Goal: Communication & Community: Share content

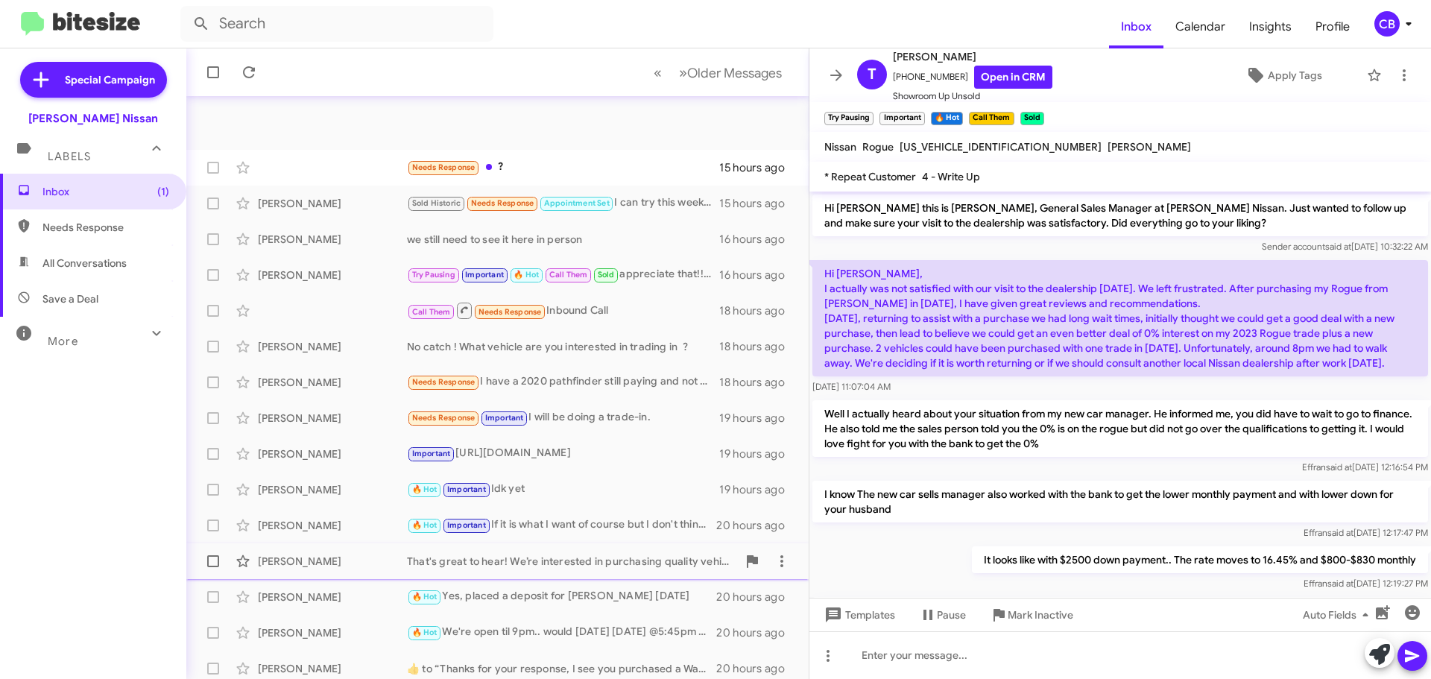
scroll to position [1528, 0]
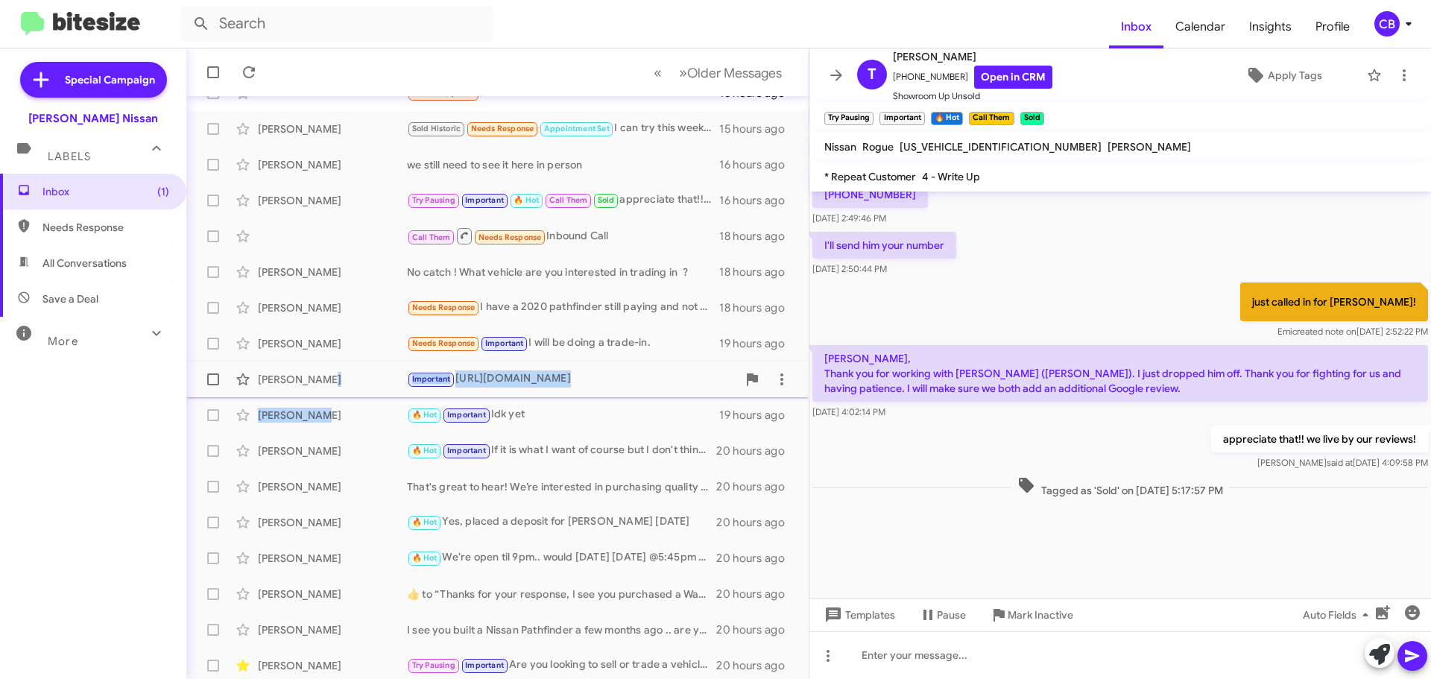
drag, startPoint x: 322, startPoint y: 407, endPoint x: 323, endPoint y: 373, distance: 34.3
click at [323, 373] on mat-action-list "Needs Response ? 15 hours ago [PERSON_NAME] Sold Historic Needs Response Appoin…" at bounding box center [497, 430] width 623 height 722
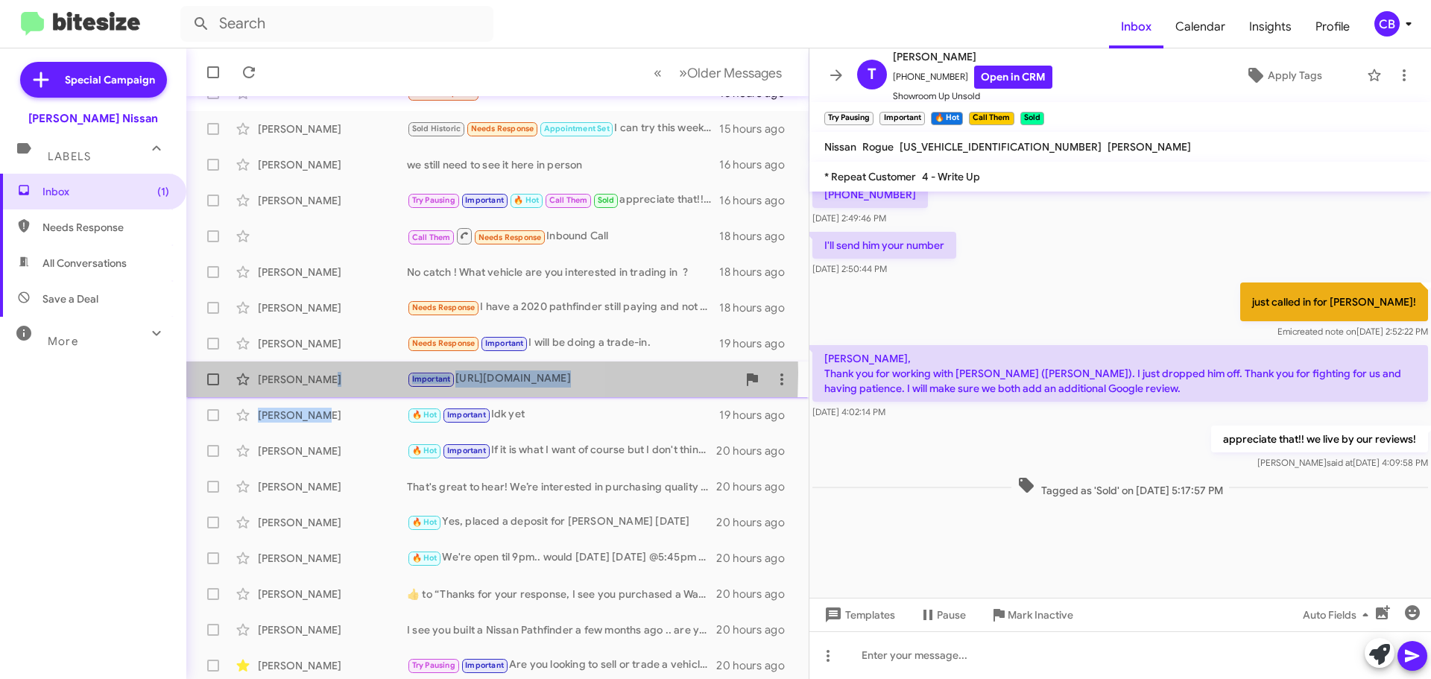
click at [322, 373] on div "[PERSON_NAME]" at bounding box center [332, 379] width 149 height 15
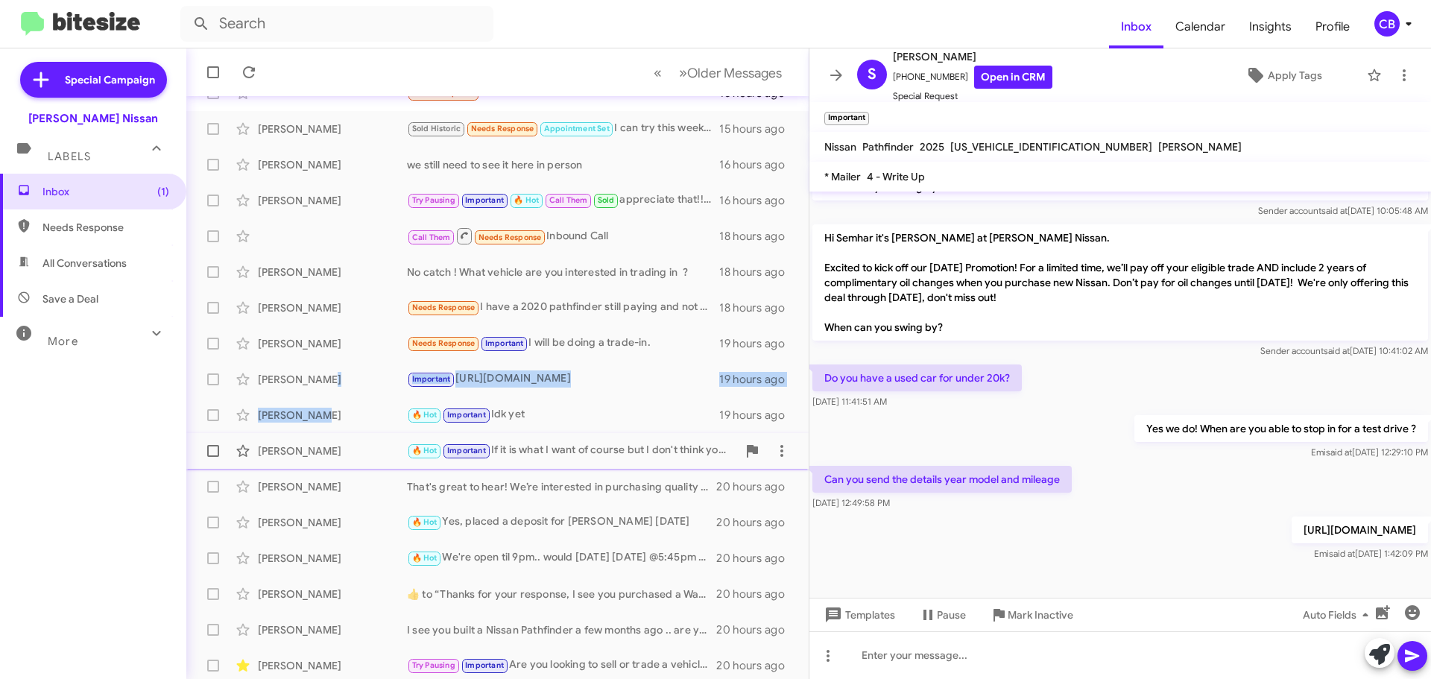
scroll to position [186, 0]
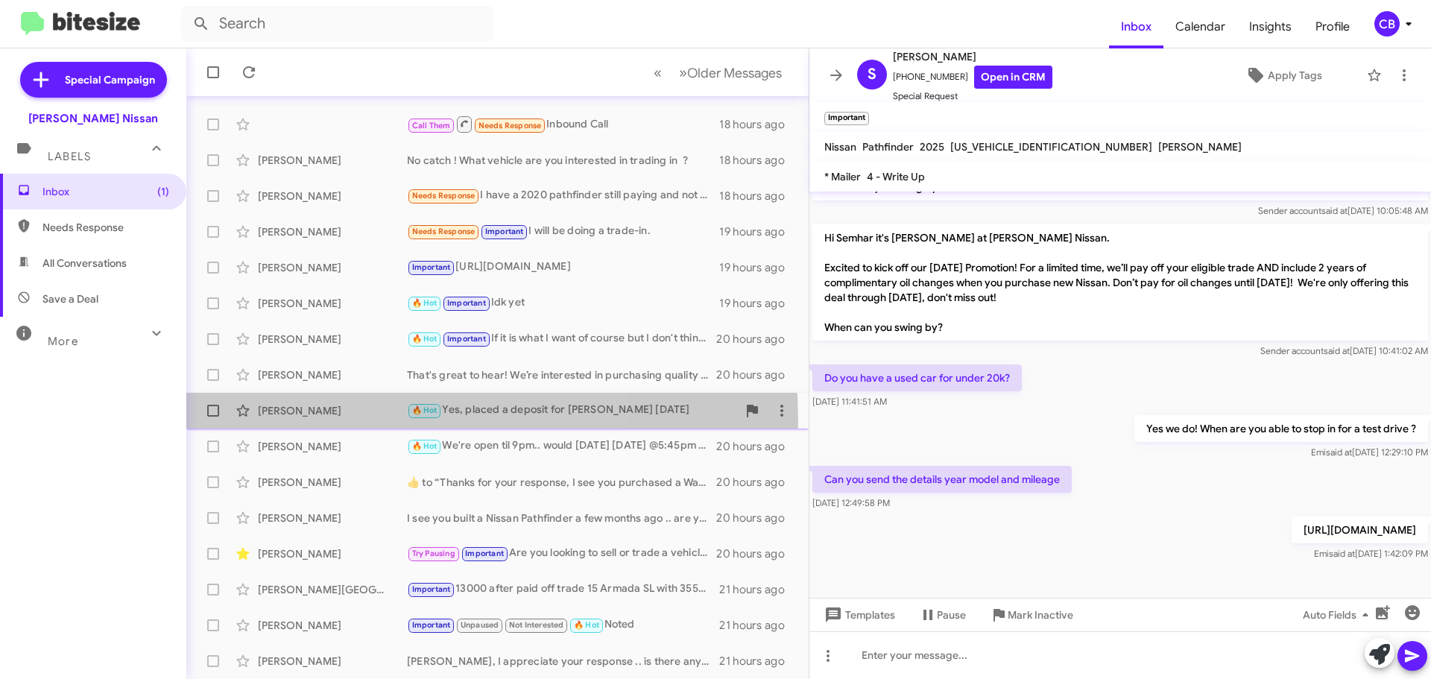
click at [334, 422] on div "[PERSON_NAME] 🔥 Hot Yes, placed a deposit for [PERSON_NAME] [DATE]" at bounding box center [497, 411] width 599 height 30
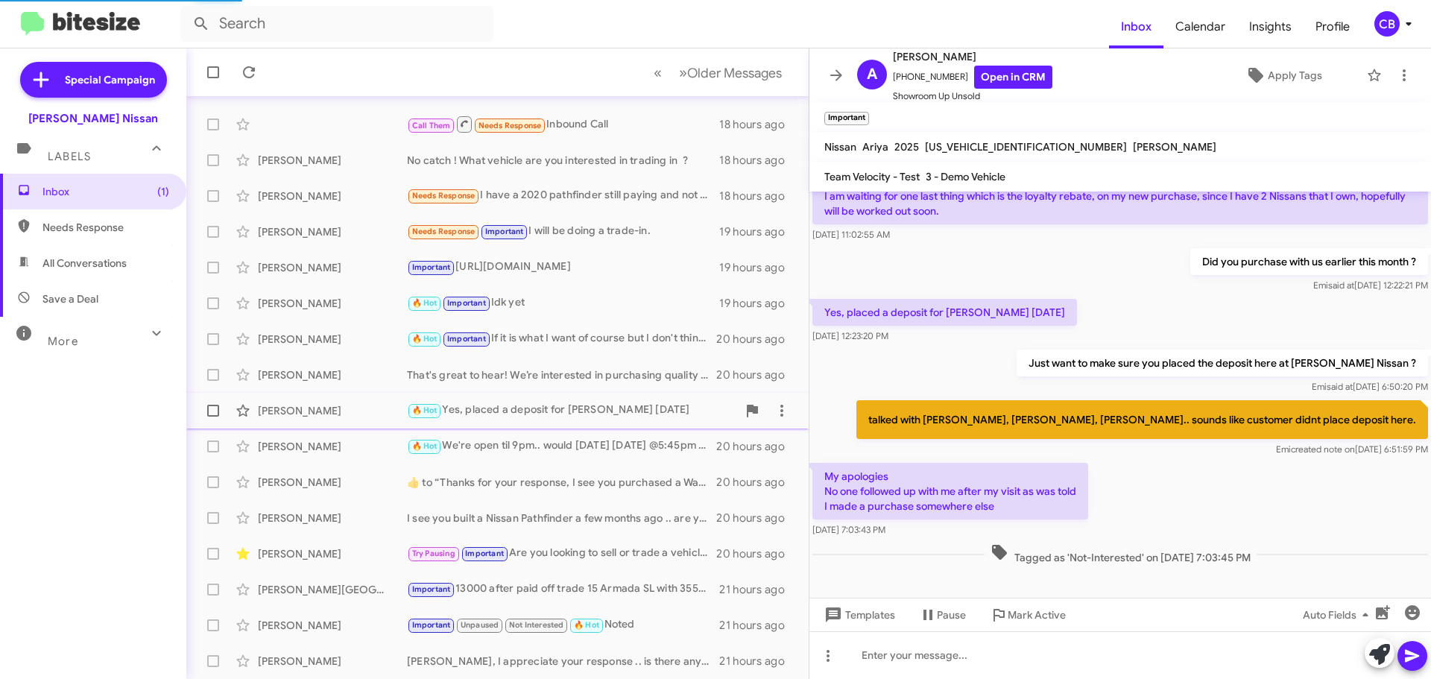
scroll to position [92, 0]
click at [989, 66] on link "Open in CRM" at bounding box center [1013, 77] width 78 height 23
click at [47, 22] on img at bounding box center [80, 24] width 119 height 25
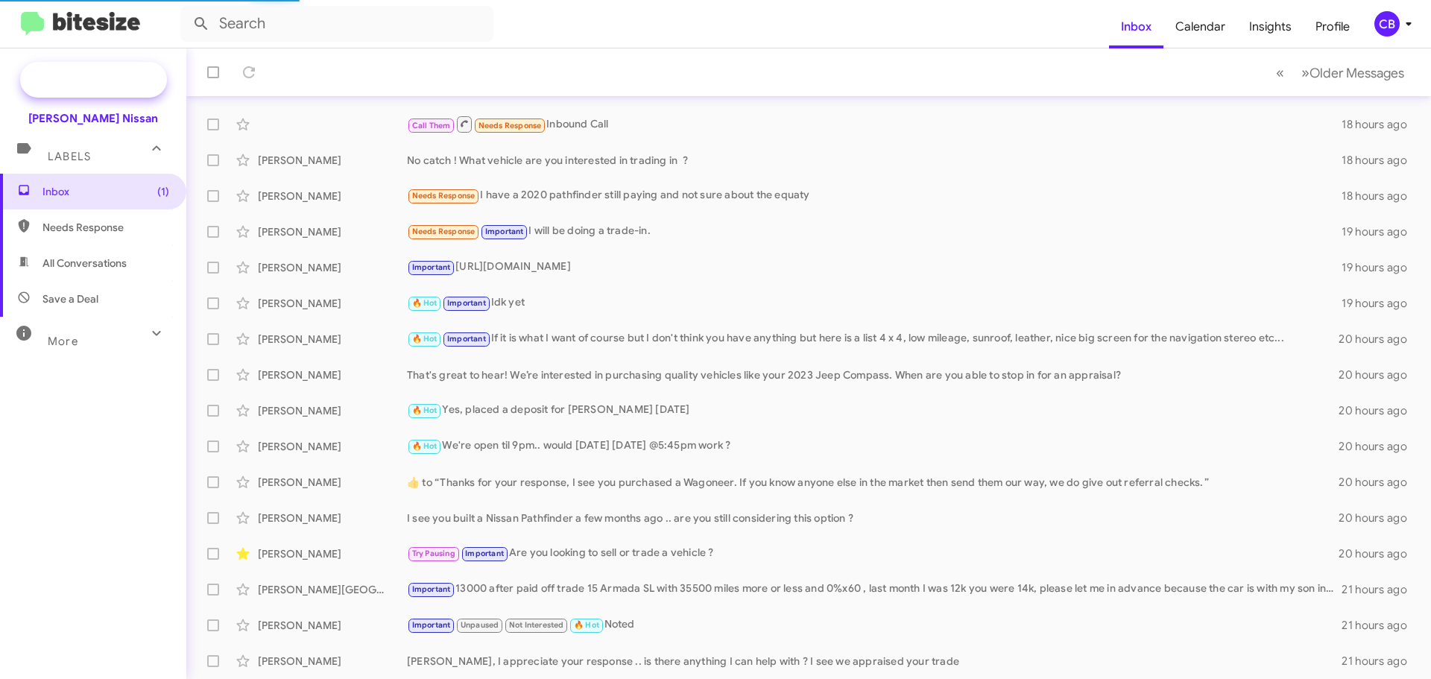
click at [96, 88] on span "Special Campaign" at bounding box center [93, 80] width 147 height 36
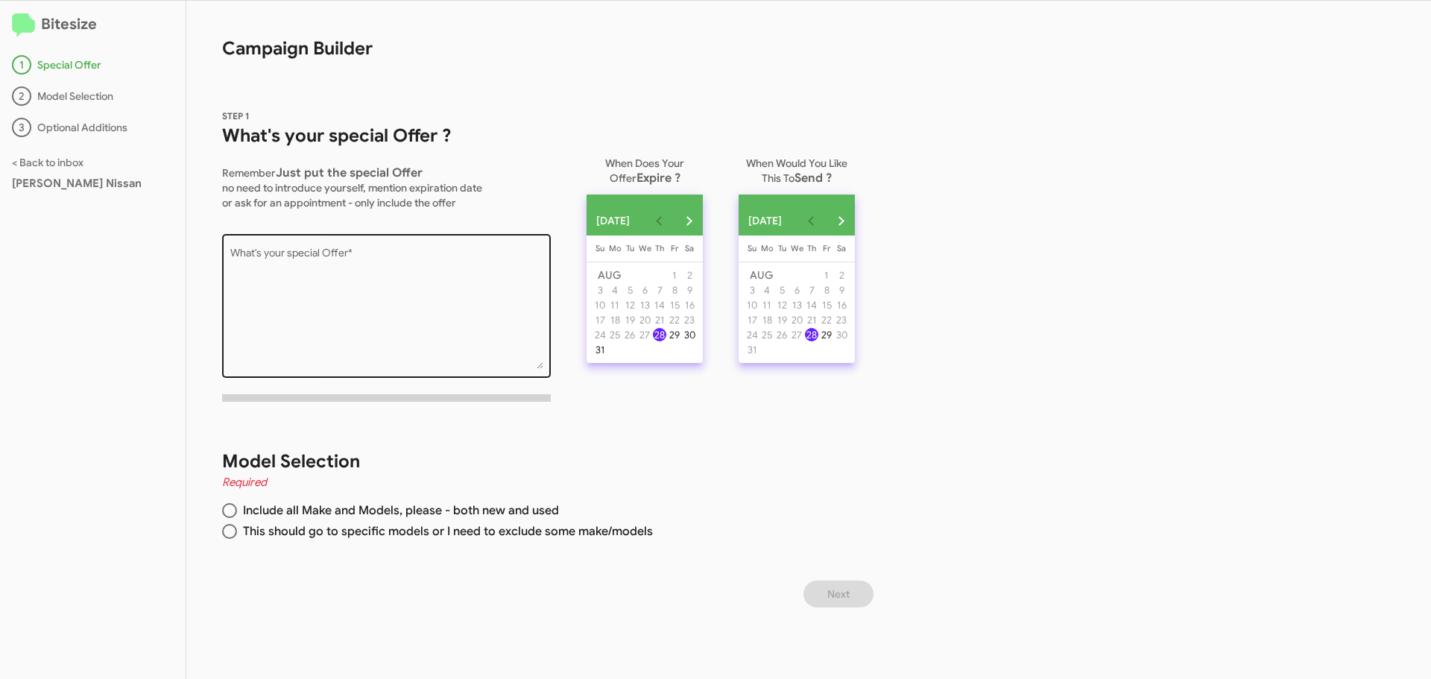
paste textarea "[DATE] Deal! Get an additional $1,000 OFF any new Nissan Kicks + 2 Years Mainte…"
click at [309, 287] on textarea "What's your special Offer *" at bounding box center [386, 308] width 313 height 121
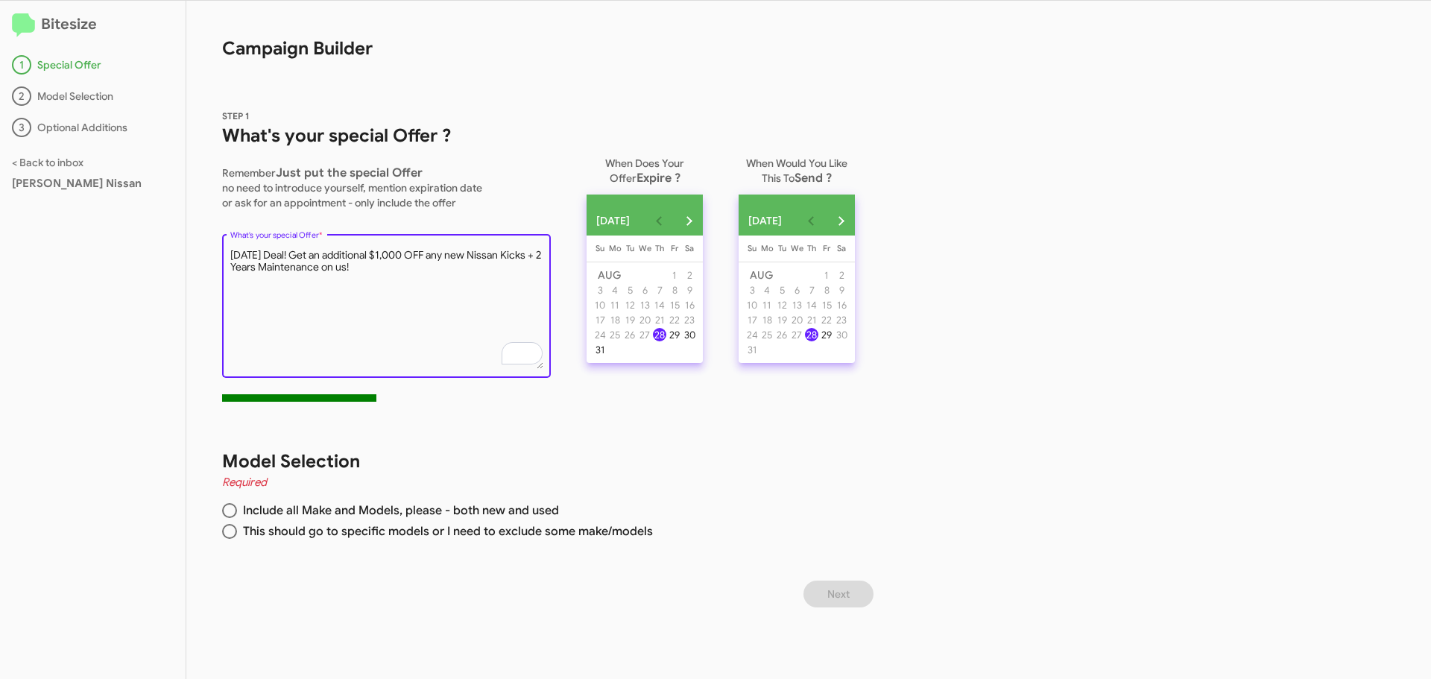
type textarea "[DATE] Deal! Get an additional $1,000 OFF any new Nissan Kicks + 2 Years Mainte…"
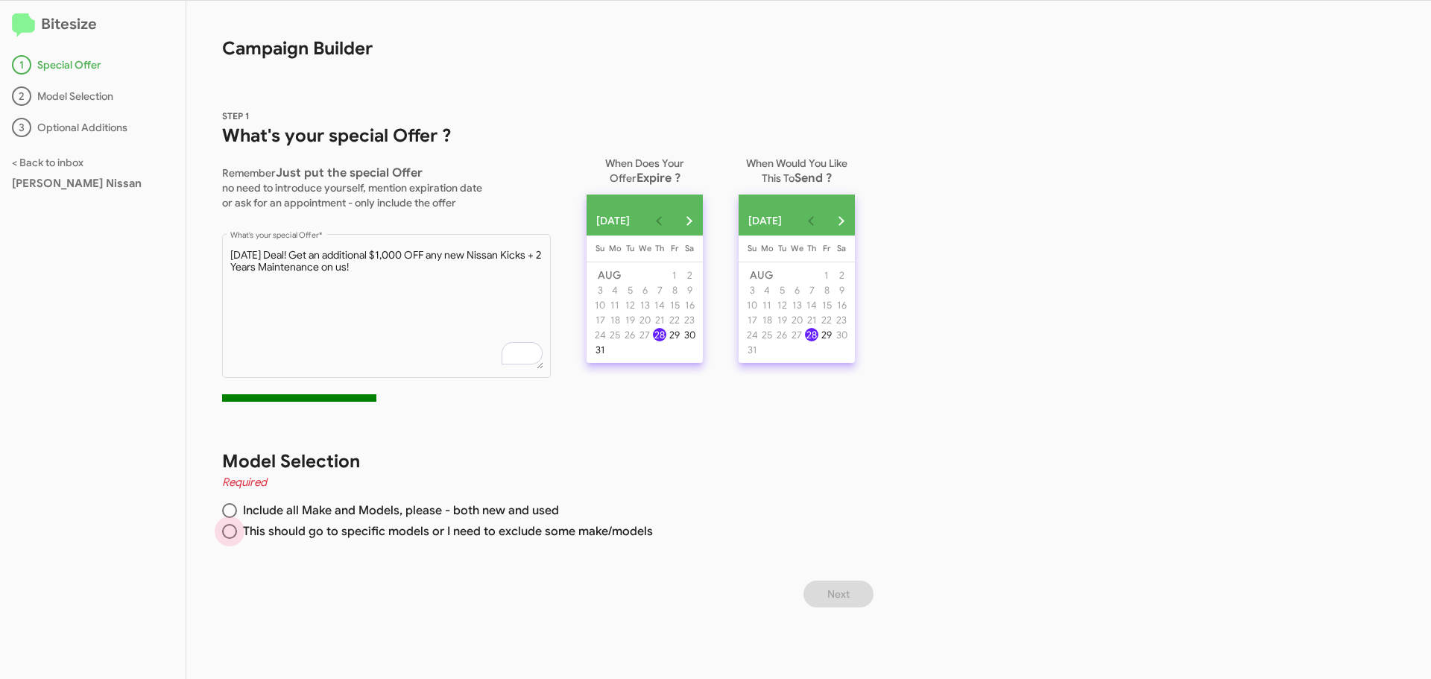
click at [230, 532] on span at bounding box center [230, 532] width 0 height 0
click at [229, 531] on input "This should go to specific models or I need to exclude some make/models" at bounding box center [229, 531] width 15 height 15
radio input "true"
click at [704, 224] on button "Next month" at bounding box center [689, 221] width 30 height 30
click at [637, 296] on div "2" at bounding box center [629, 289] width 13 height 13
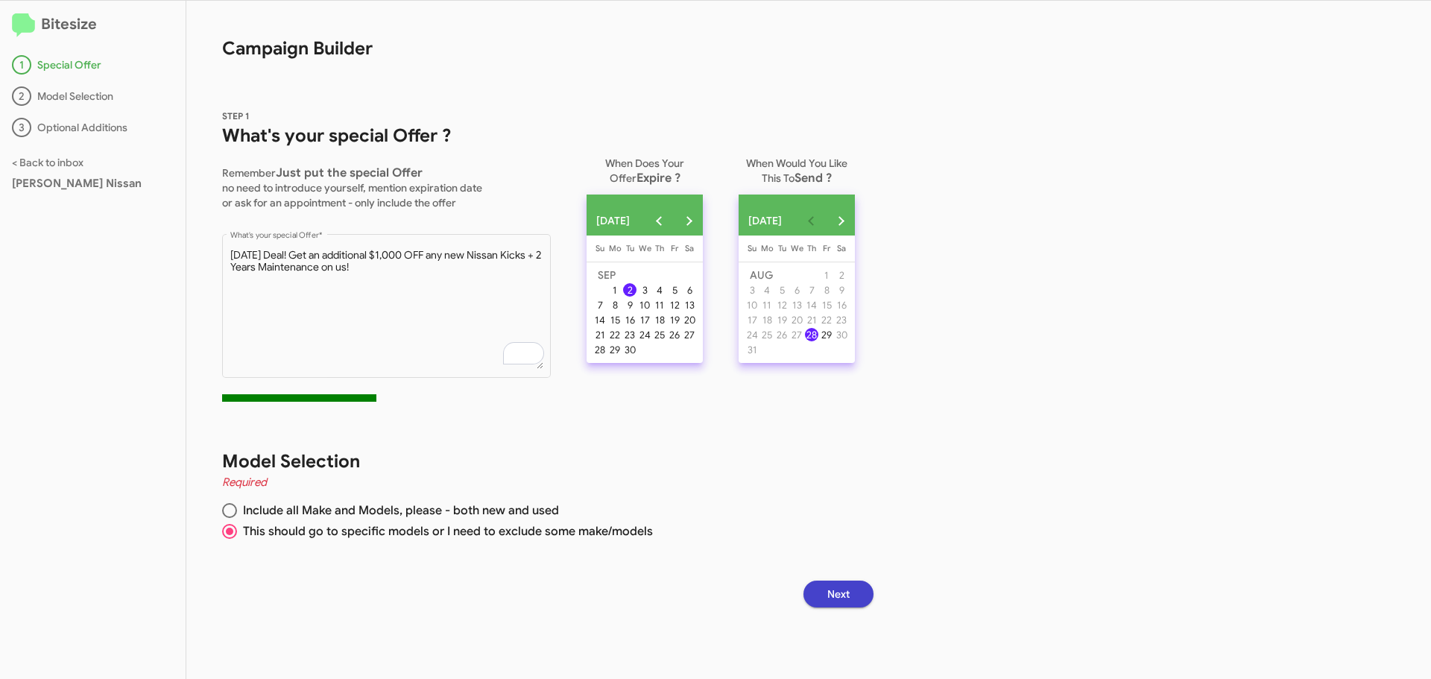
click at [850, 591] on span "Next" at bounding box center [839, 594] width 22 height 27
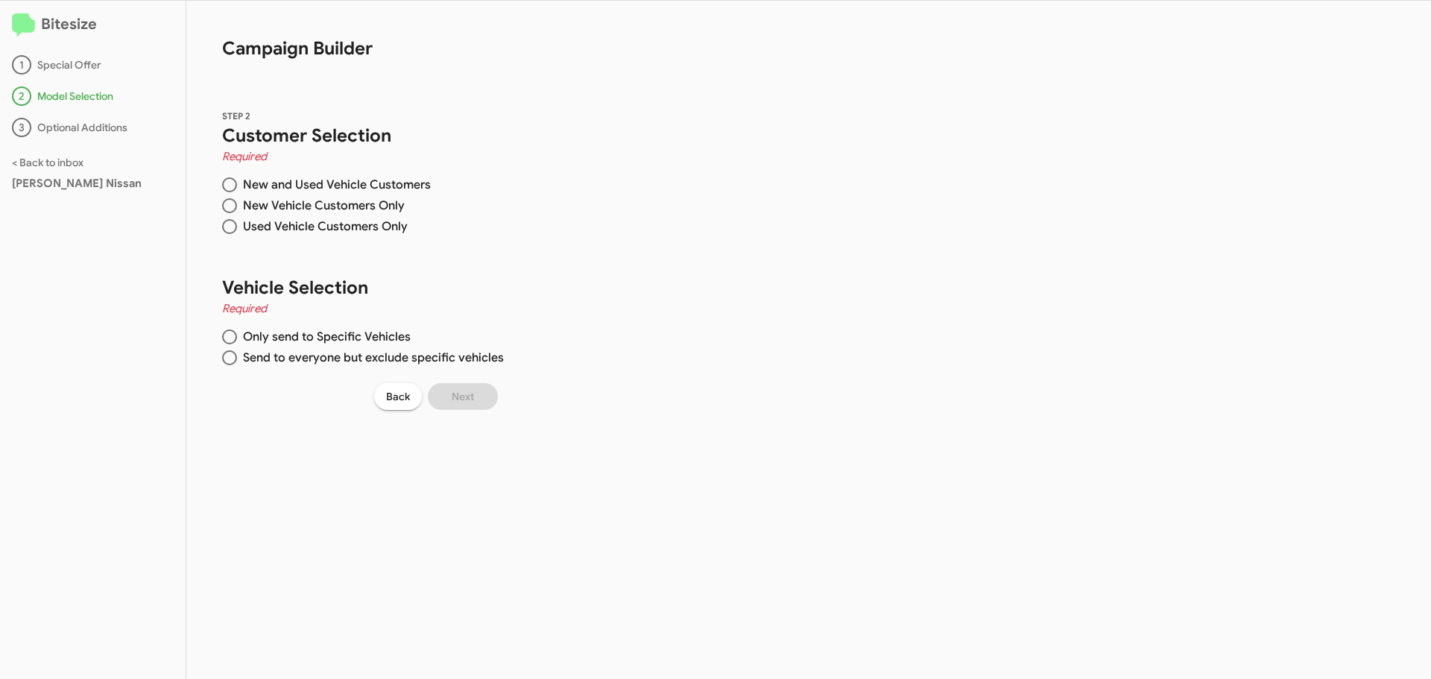
click at [228, 207] on span at bounding box center [229, 205] width 15 height 15
click at [228, 207] on input "New Vehicle Customers Only" at bounding box center [229, 205] width 15 height 15
radio input "true"
click at [229, 334] on span at bounding box center [229, 337] width 15 height 15
click at [229, 334] on input "Only send to Specific Vehicles" at bounding box center [229, 337] width 15 height 15
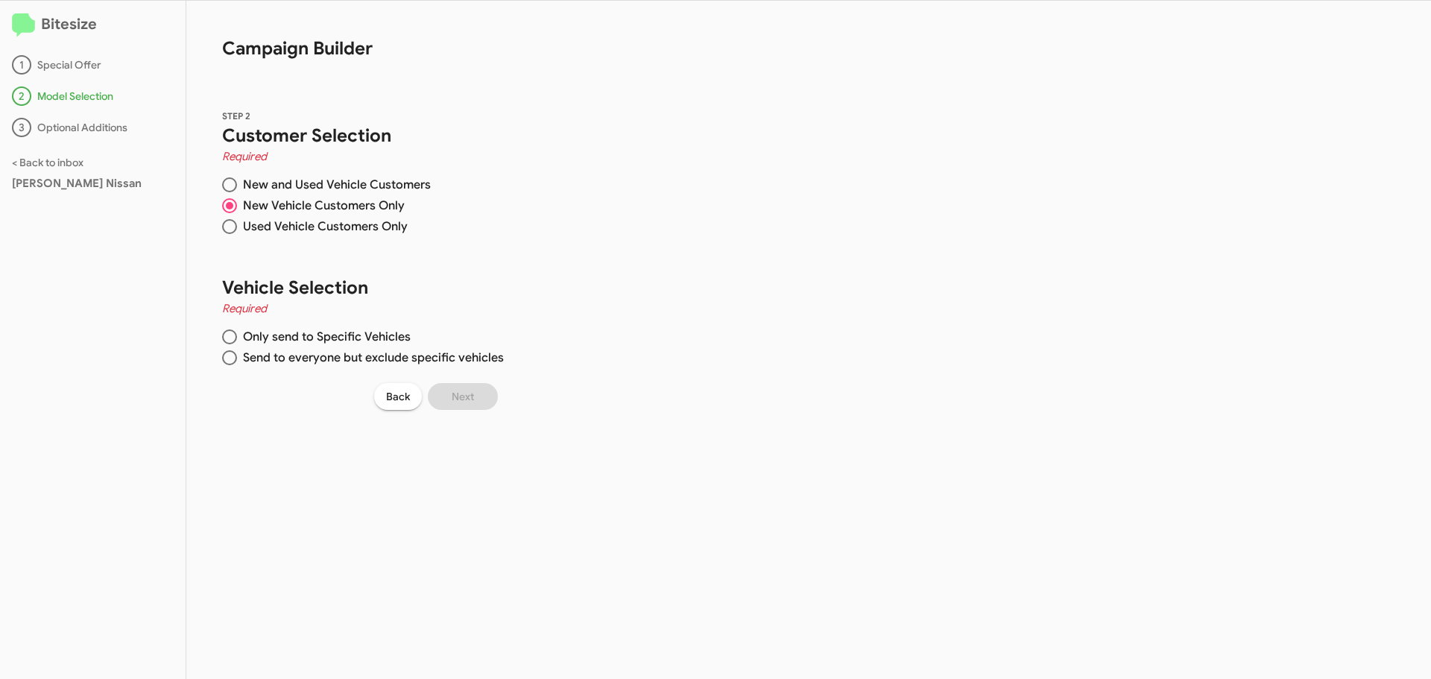
radio input "true"
click at [548, 377] on span at bounding box center [552, 375] width 12 height 12
click at [551, 381] on input "Nissan" at bounding box center [551, 381] width 1 height 1
checkbox input "true"
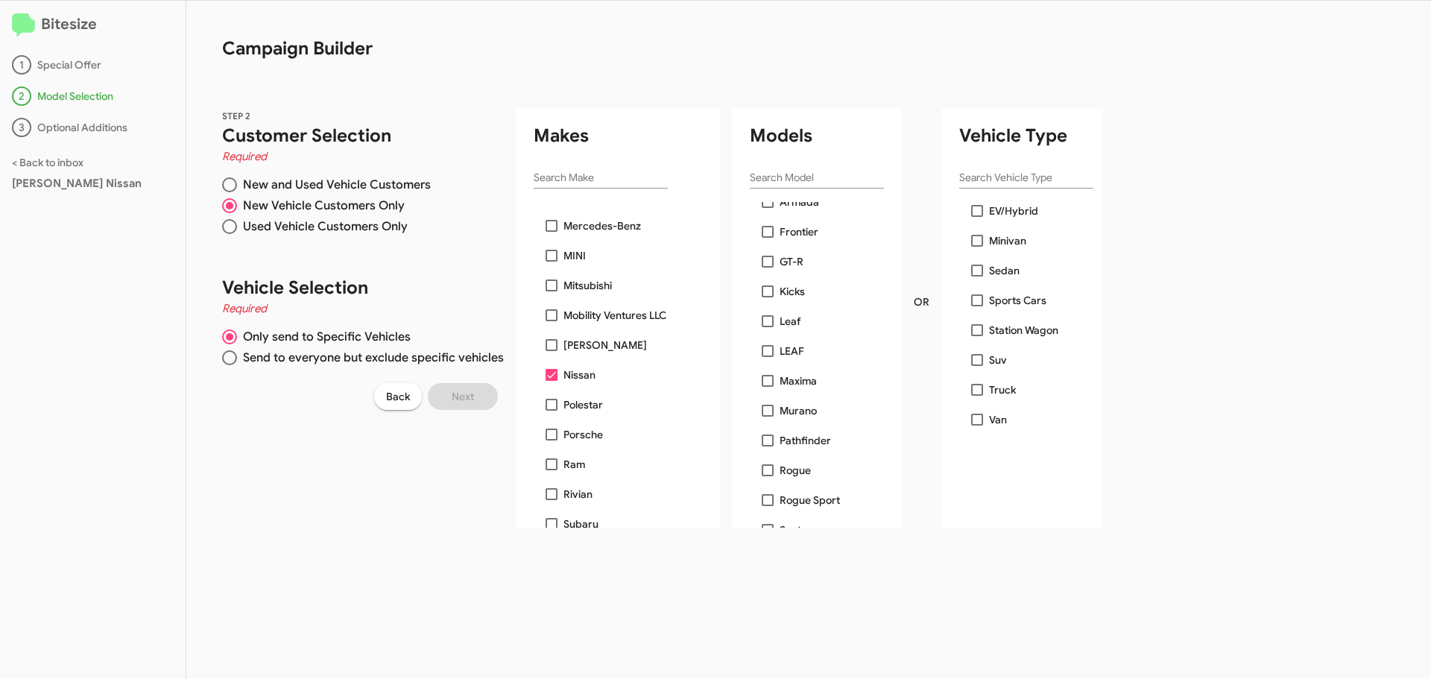
scroll to position [181, 0]
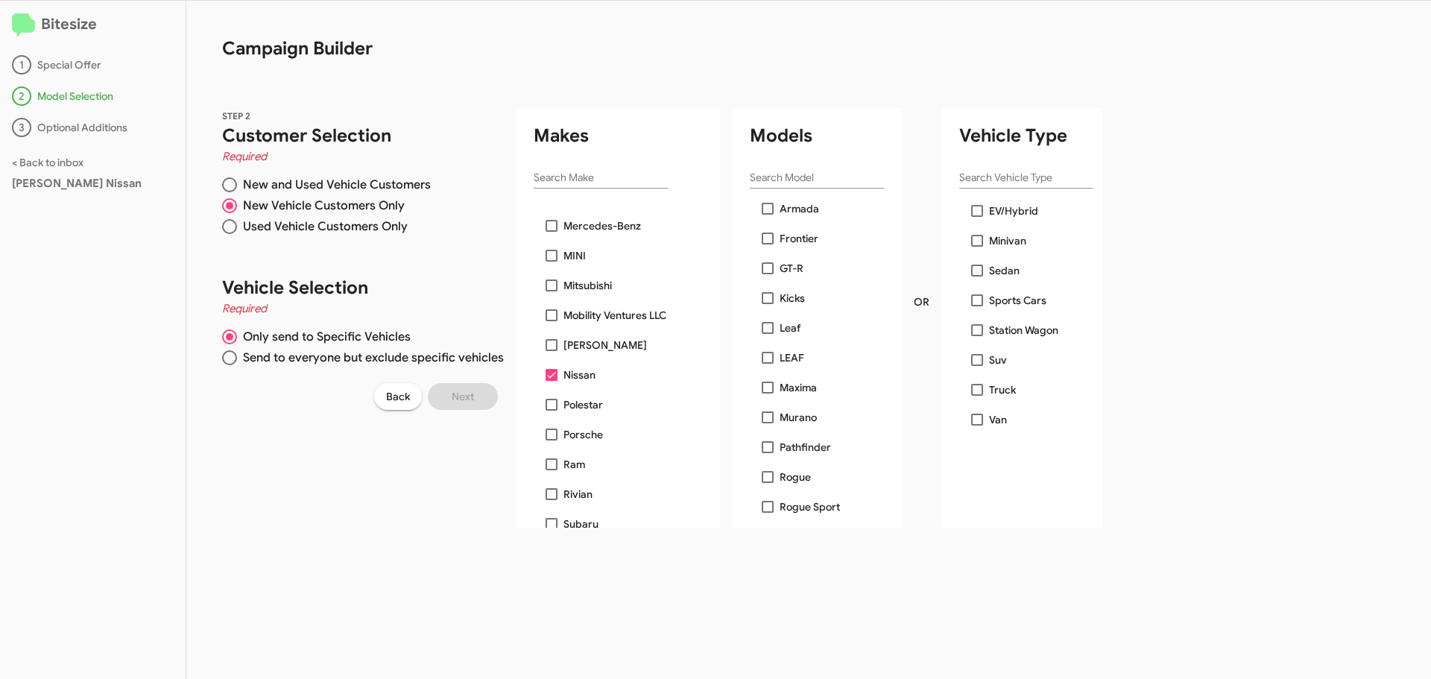
click at [762, 299] on span at bounding box center [768, 298] width 12 height 12
click at [767, 304] on input "Kicks" at bounding box center [767, 304] width 1 height 1
checkbox input "true"
click at [473, 394] on button "Next" at bounding box center [463, 396] width 70 height 27
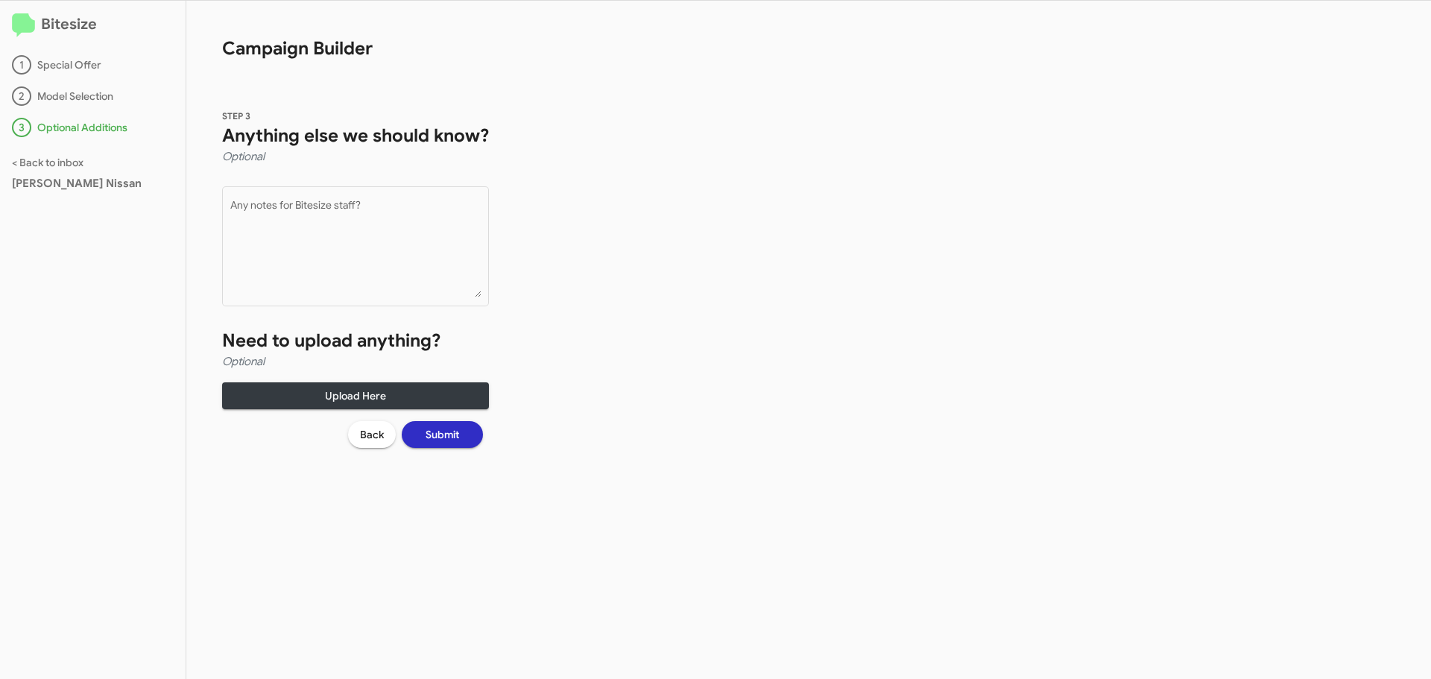
click at [456, 449] on div "STEP 3 Anything else we should know? Optional Any notes for Bitesize staff? Nee…" at bounding box center [355, 278] width 338 height 412
click at [453, 436] on span "Submit" at bounding box center [443, 434] width 34 height 27
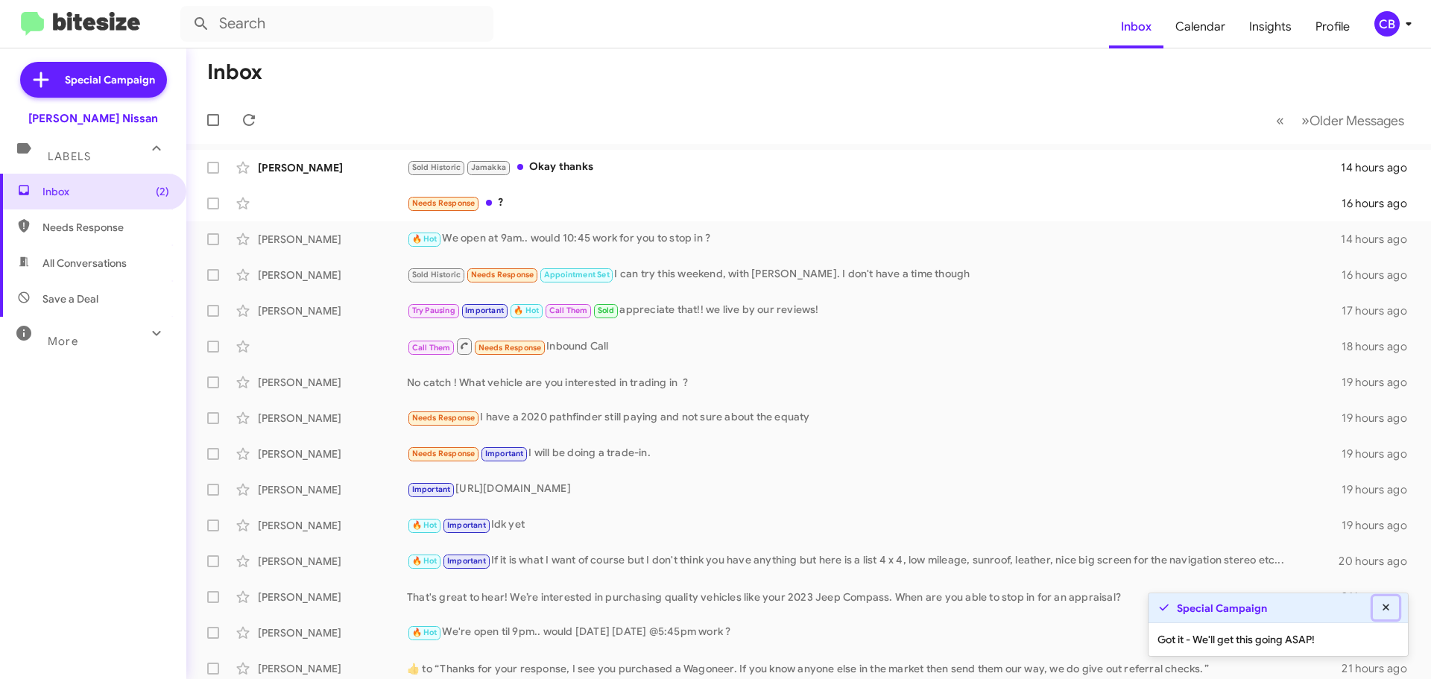
click at [1387, 605] on icon at bounding box center [1386, 607] width 7 height 7
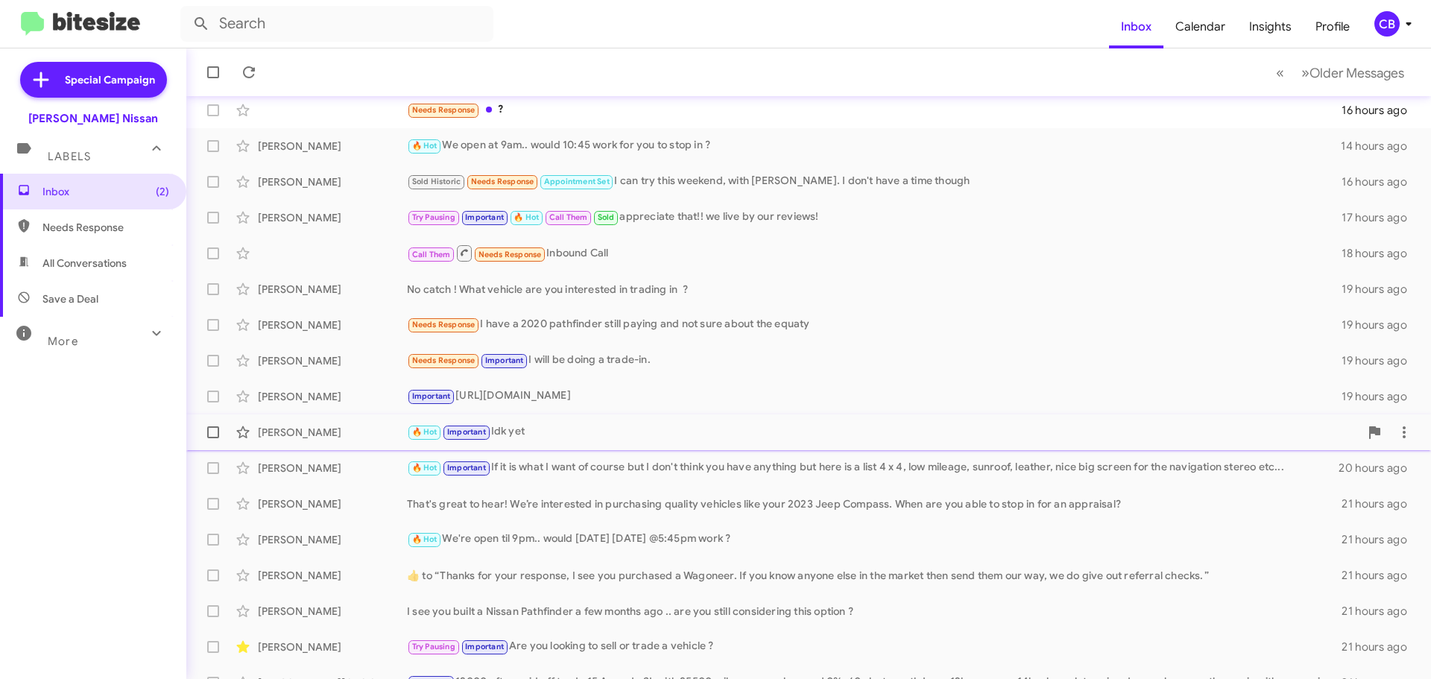
scroll to position [186, 0]
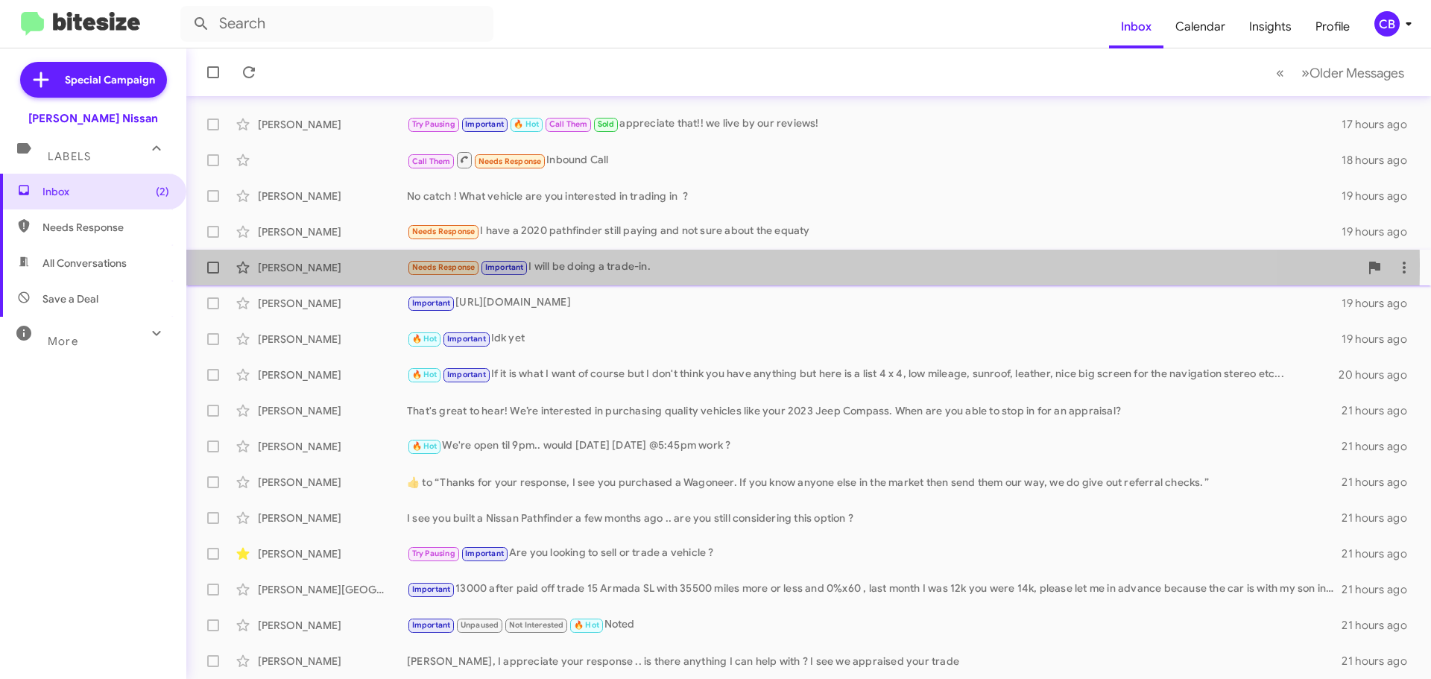
click at [307, 263] on div "[PERSON_NAME]" at bounding box center [332, 267] width 149 height 15
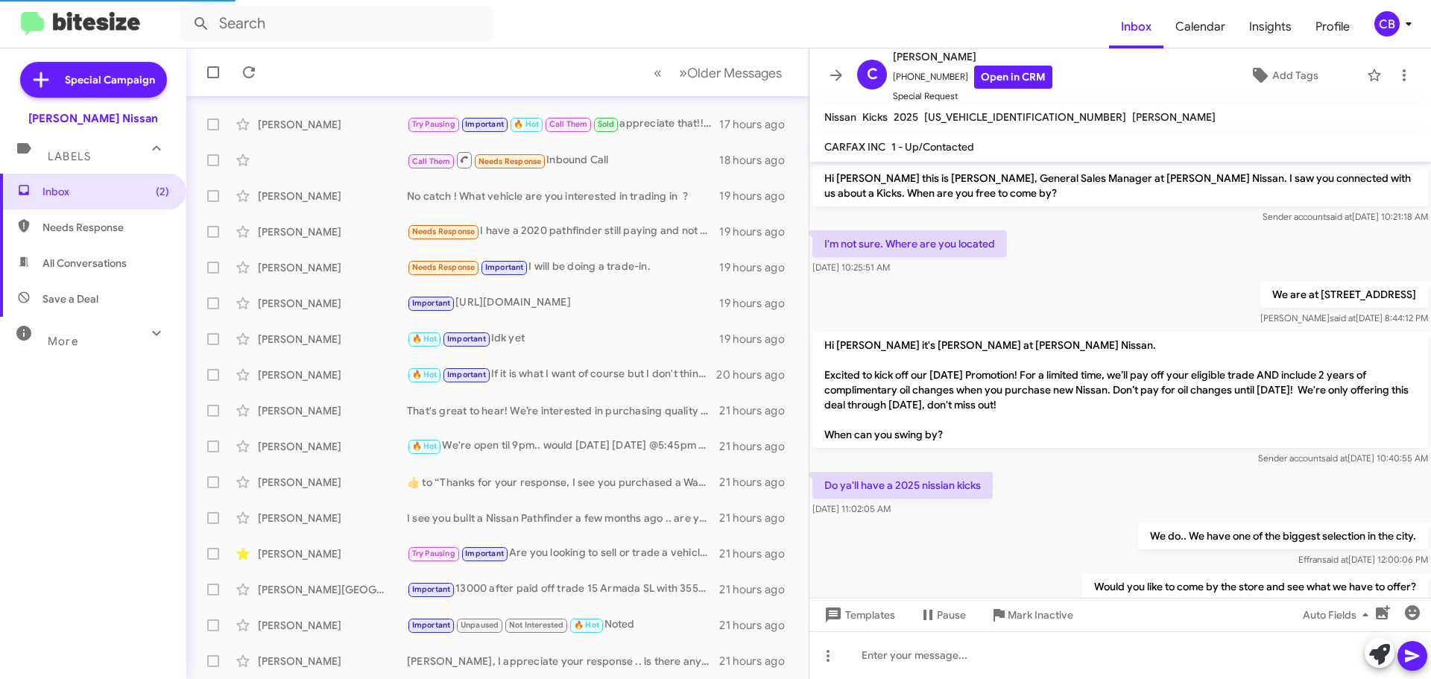
scroll to position [485, 0]
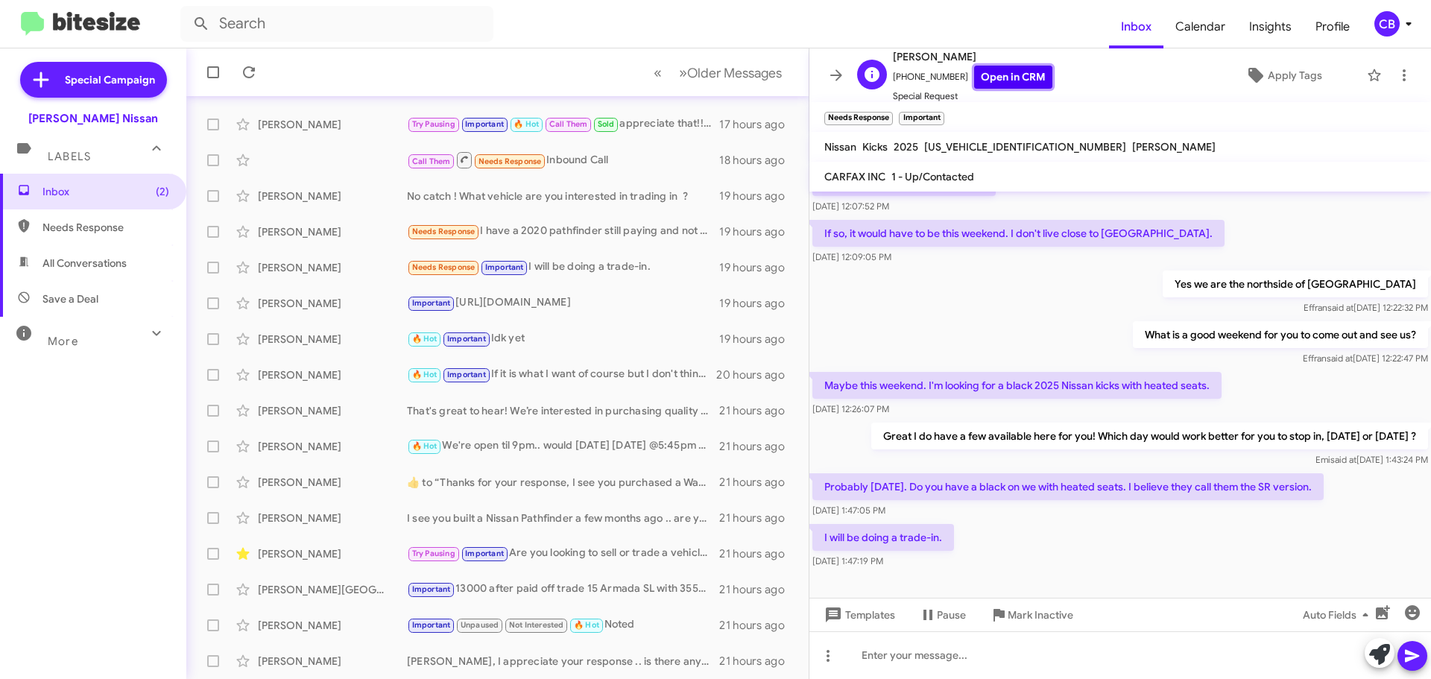
click at [983, 72] on link "Open in CRM" at bounding box center [1013, 77] width 78 height 23
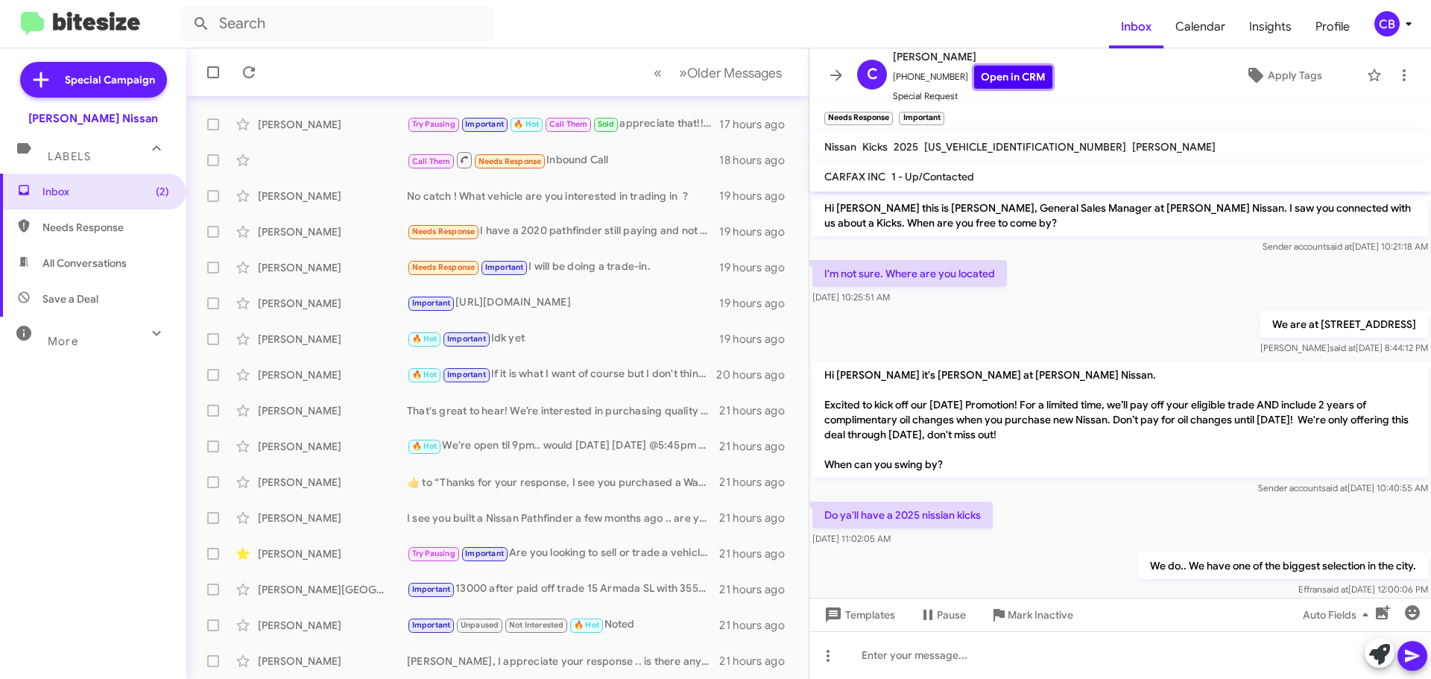
scroll to position [514, 0]
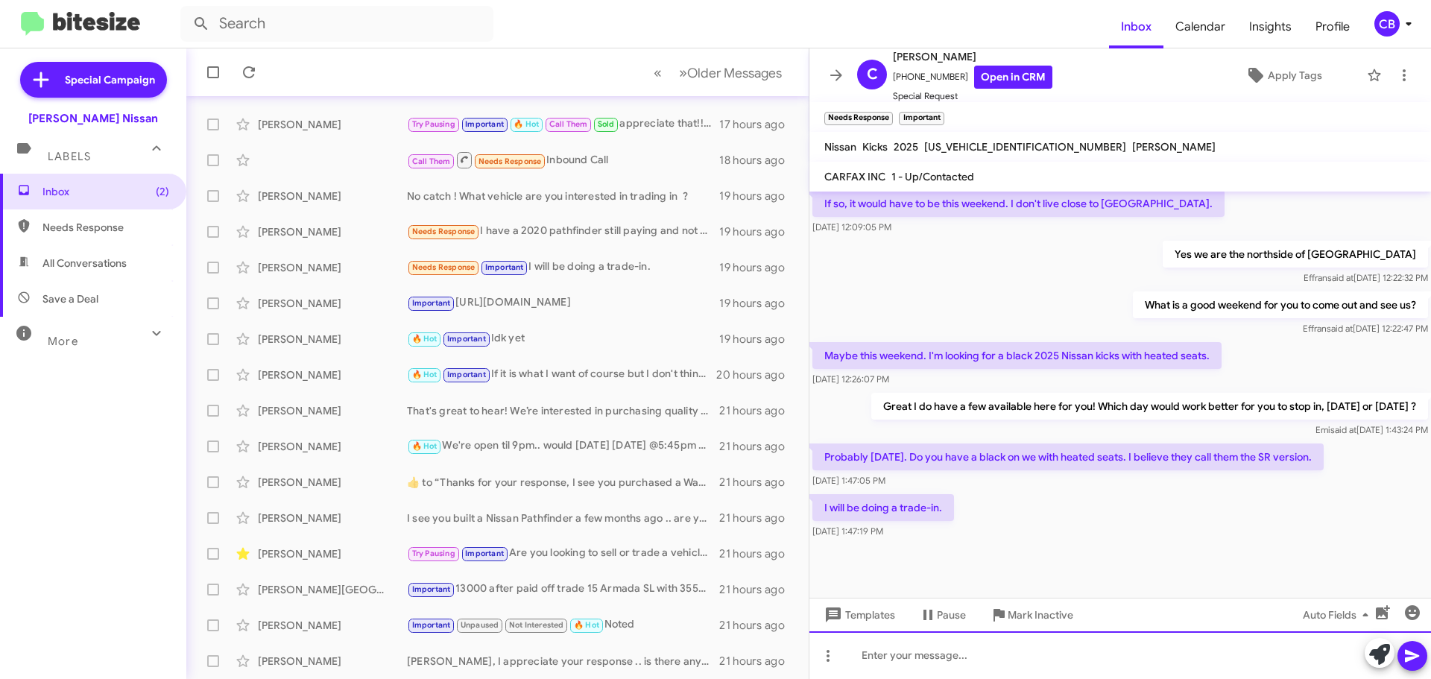
click at [962, 646] on div at bounding box center [1121, 655] width 622 height 48
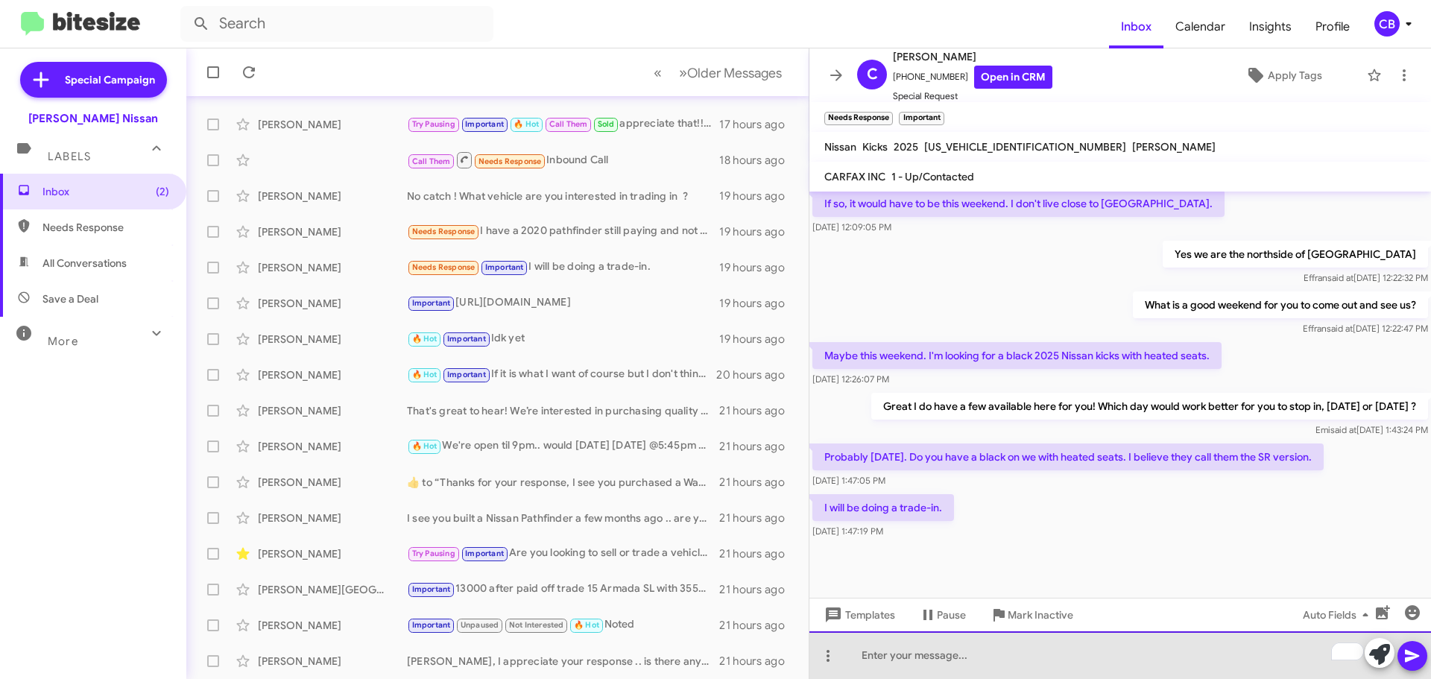
click at [952, 656] on div "To enrich screen reader interactions, please activate Accessibility in Grammarl…" at bounding box center [1121, 655] width 622 height 48
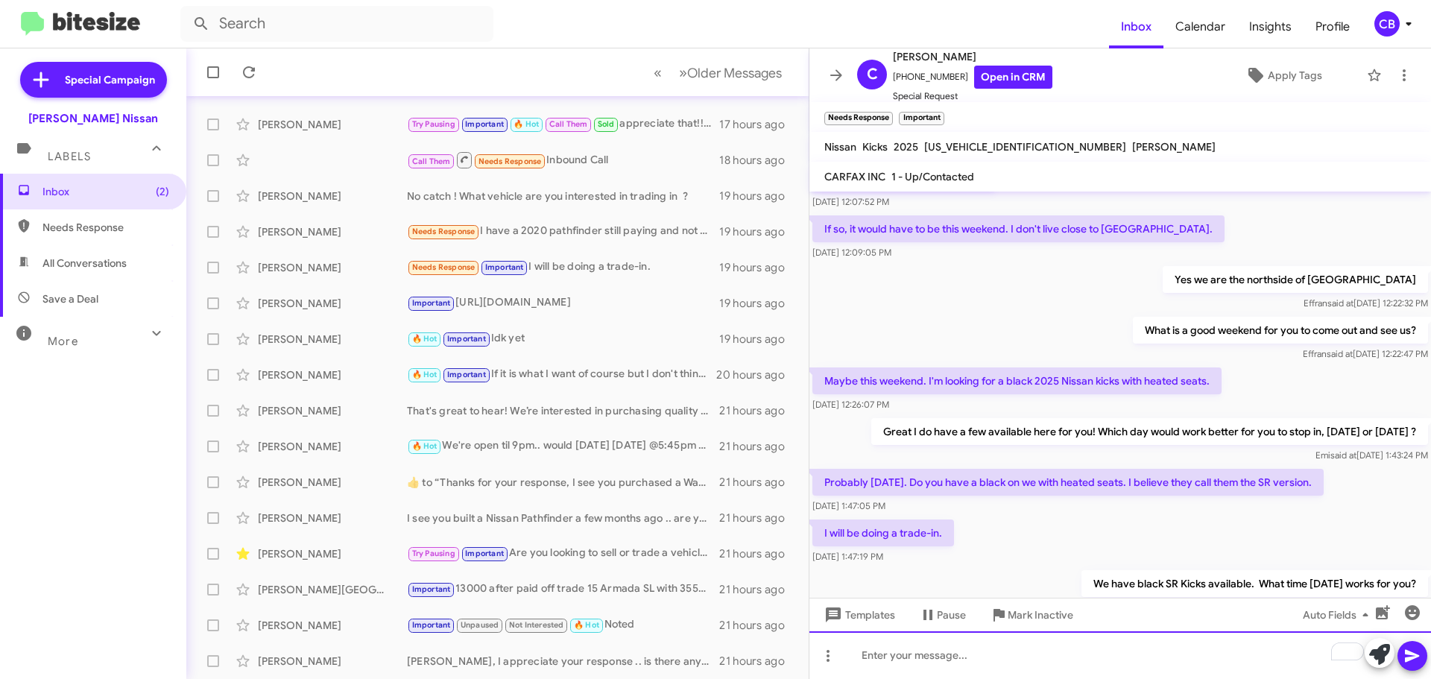
scroll to position [569, 0]
